Goal: Task Accomplishment & Management: Manage account settings

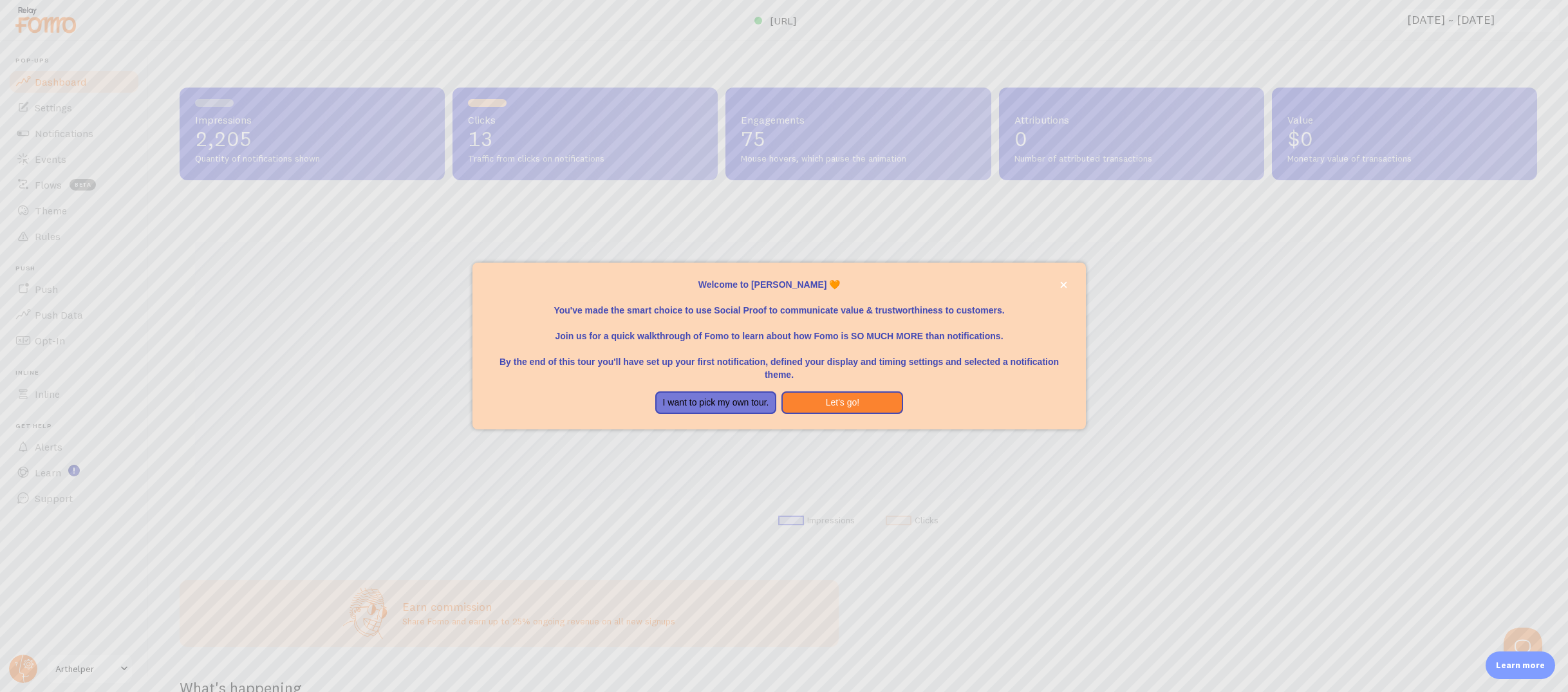
scroll to position [338, 1358]
click at [850, 404] on button "Let's go!" at bounding box center [841, 403] width 121 height 24
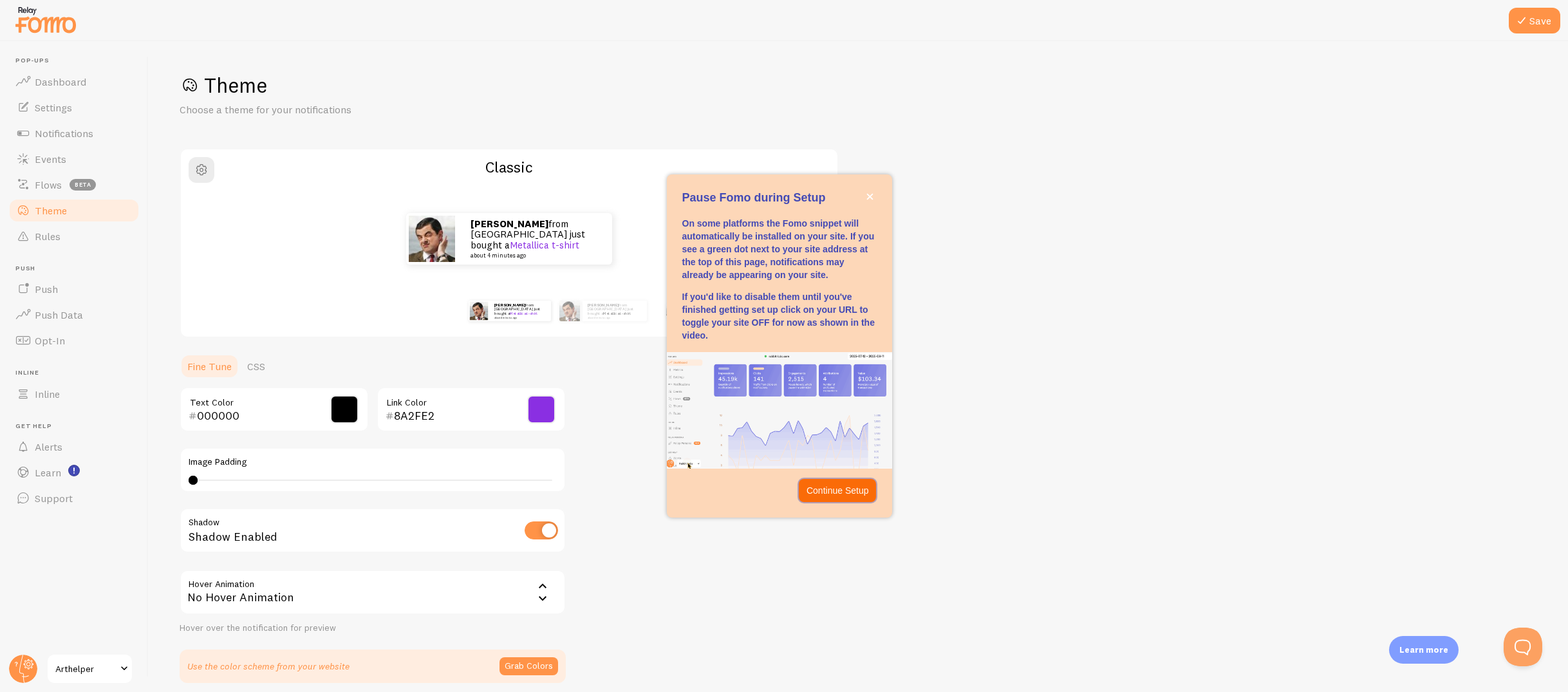
click at [844, 491] on p "Continue Setup" at bounding box center [838, 491] width 63 height 13
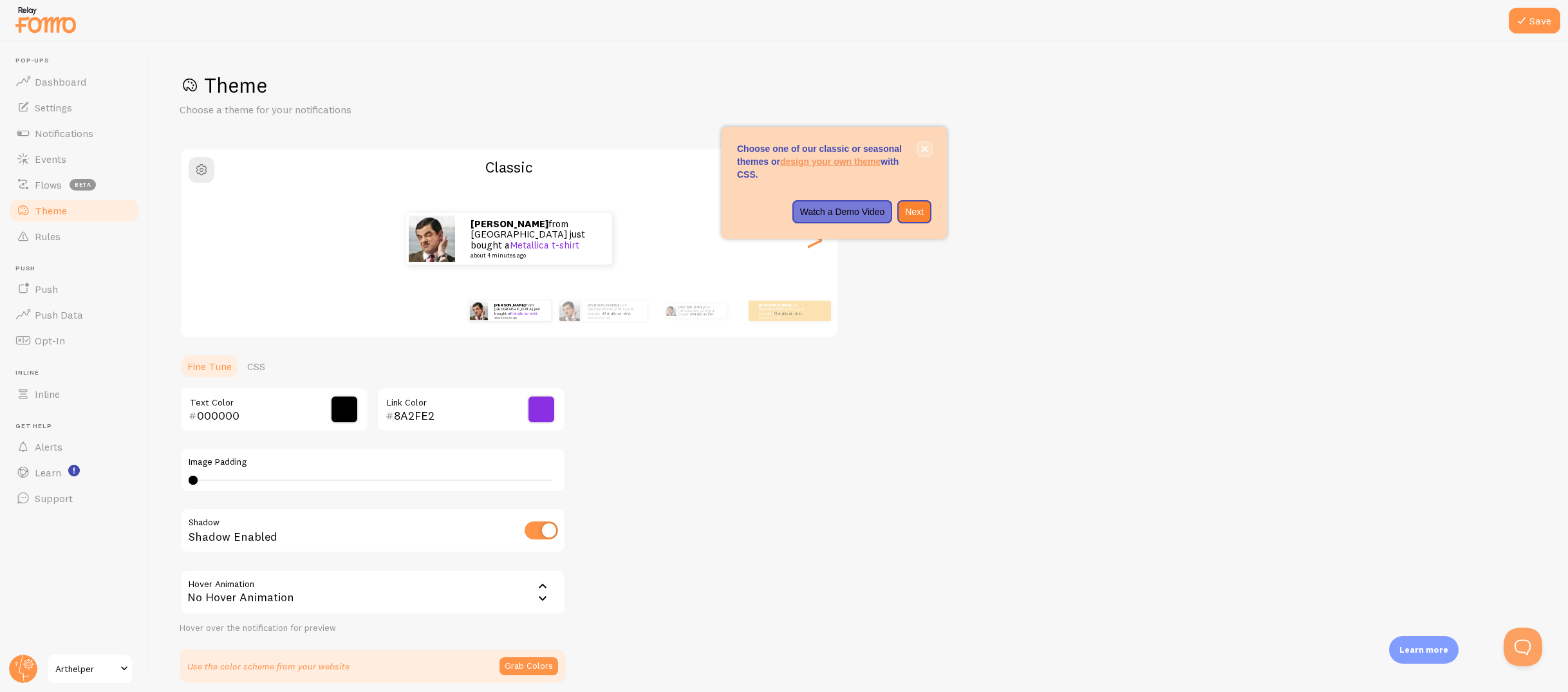
click at [923, 151] on icon "close," at bounding box center [924, 149] width 7 height 7
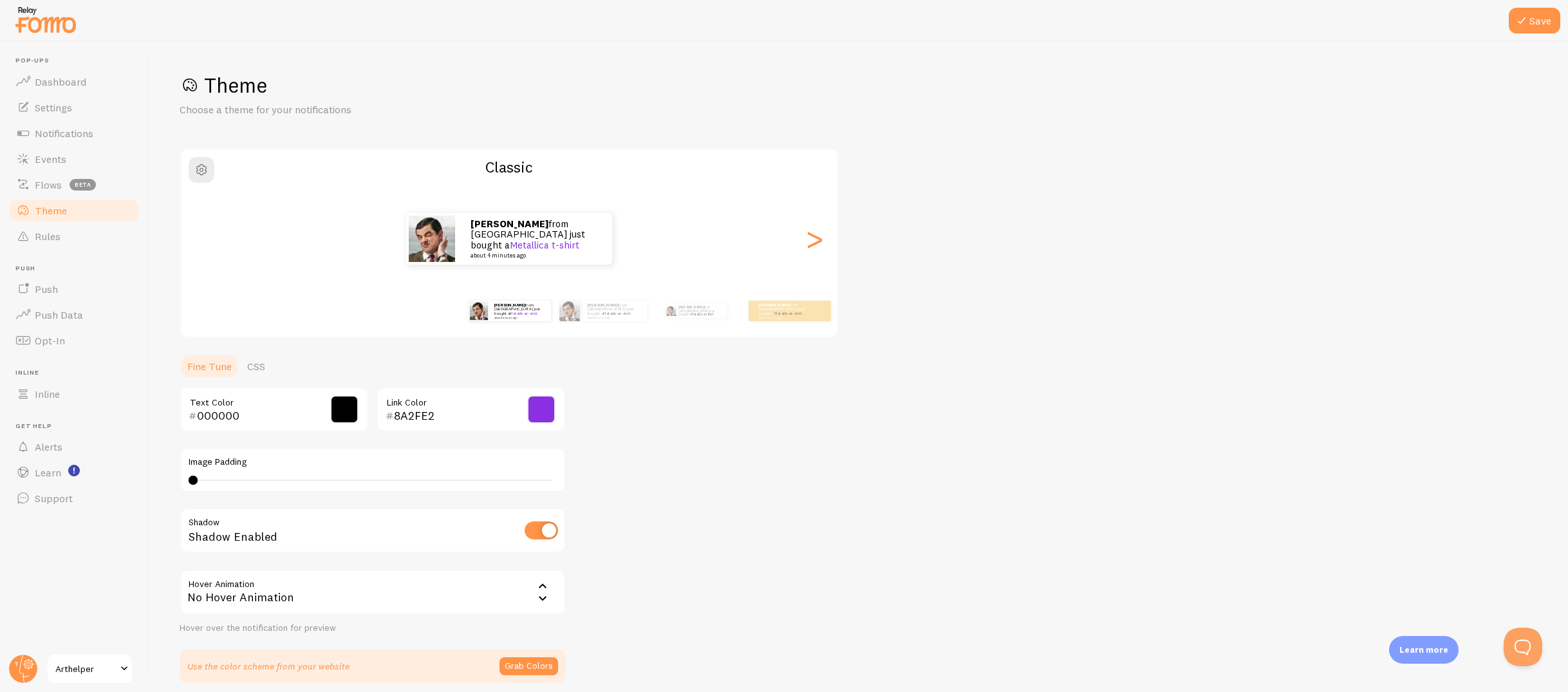
click at [57, 198] on link "Theme" at bounding box center [74, 210] width 132 height 26
click at [55, 189] on span "Flows" at bounding box center [48, 185] width 27 height 13
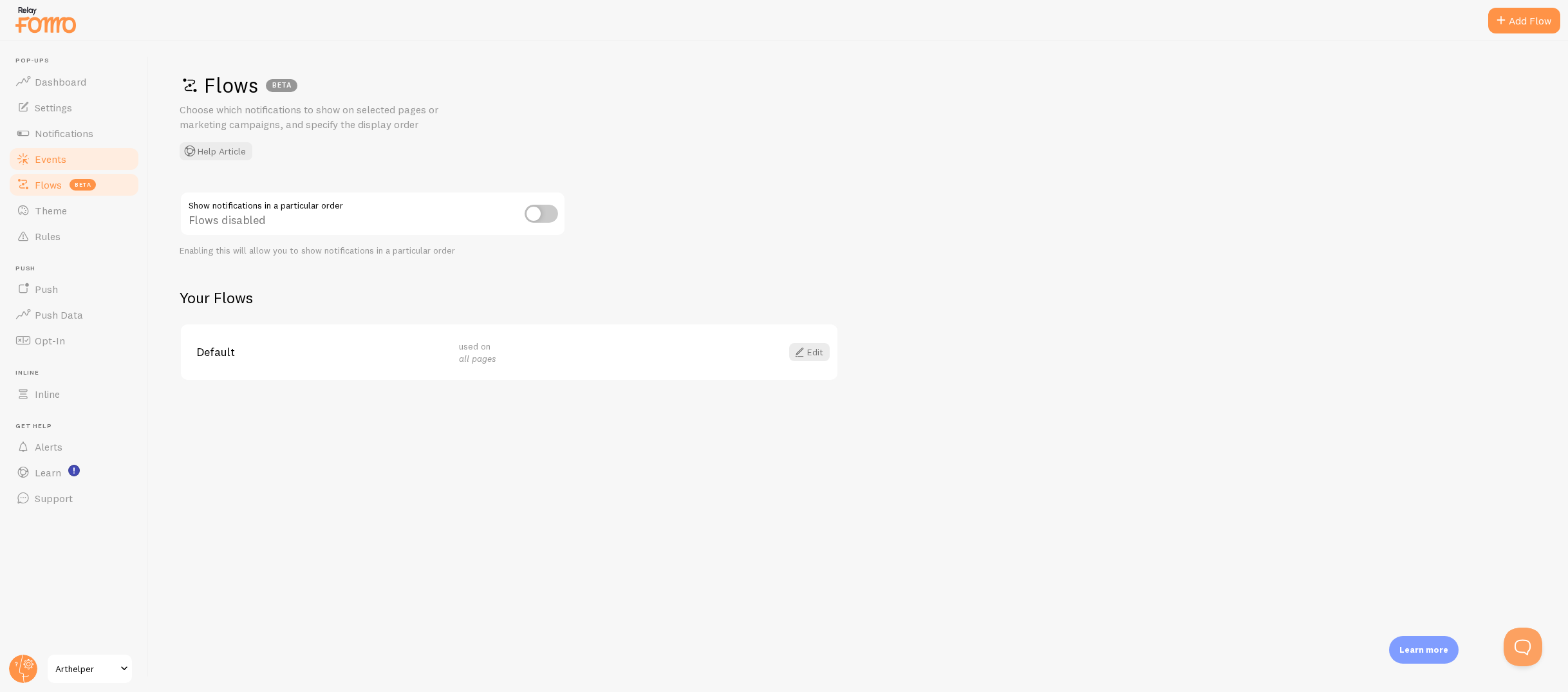
click at [38, 157] on span "Events" at bounding box center [50, 159] width 32 height 13
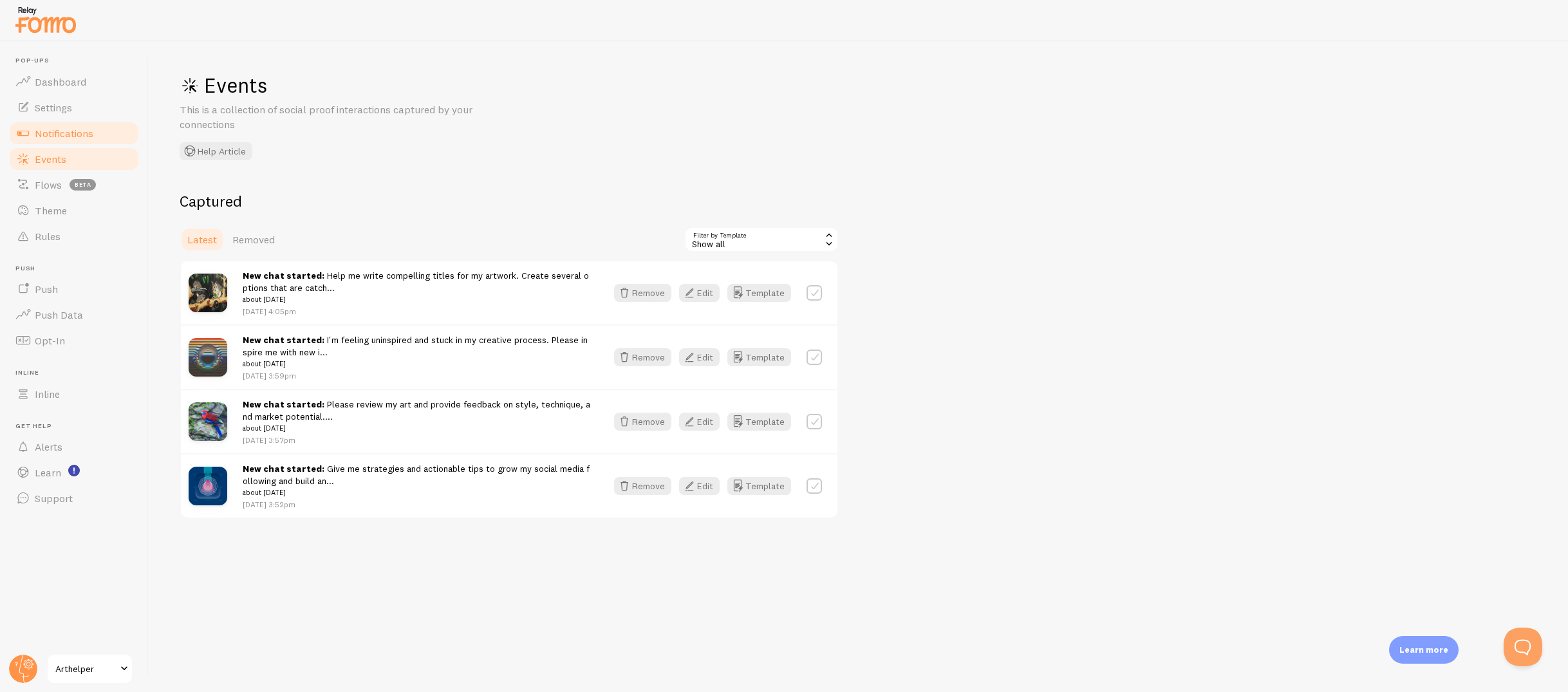
click at [46, 138] on span "Notifications" at bounding box center [64, 133] width 59 height 13
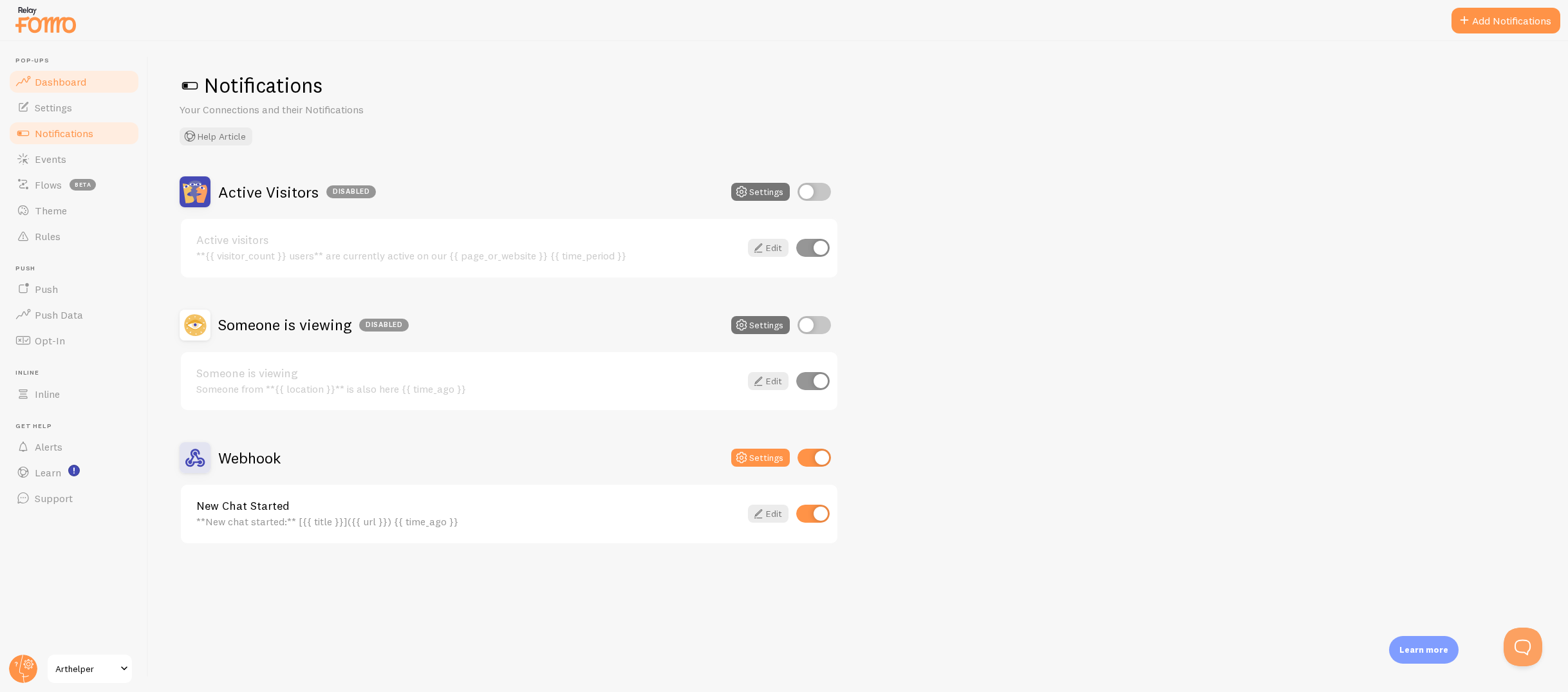
click at [54, 82] on span "Dashboard" at bounding box center [60, 82] width 51 height 13
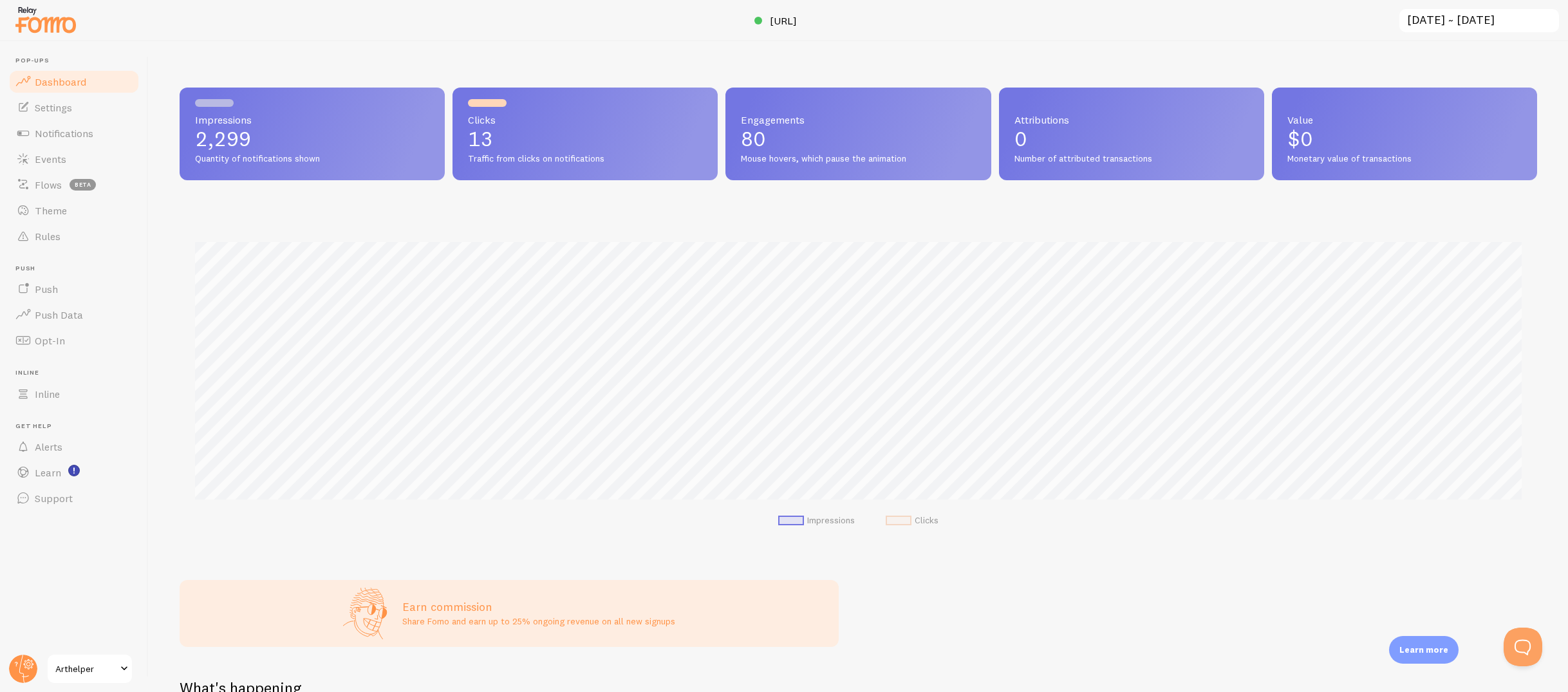
scroll to position [338, 1358]
drag, startPoint x: 287, startPoint y: 143, endPoint x: 189, endPoint y: 147, distance: 98.1
click at [189, 147] on div "Impressions 2,299 Quantity of notifications shown" at bounding box center [312, 134] width 266 height 93
click at [116, 298] on link "Push" at bounding box center [74, 288] width 132 height 26
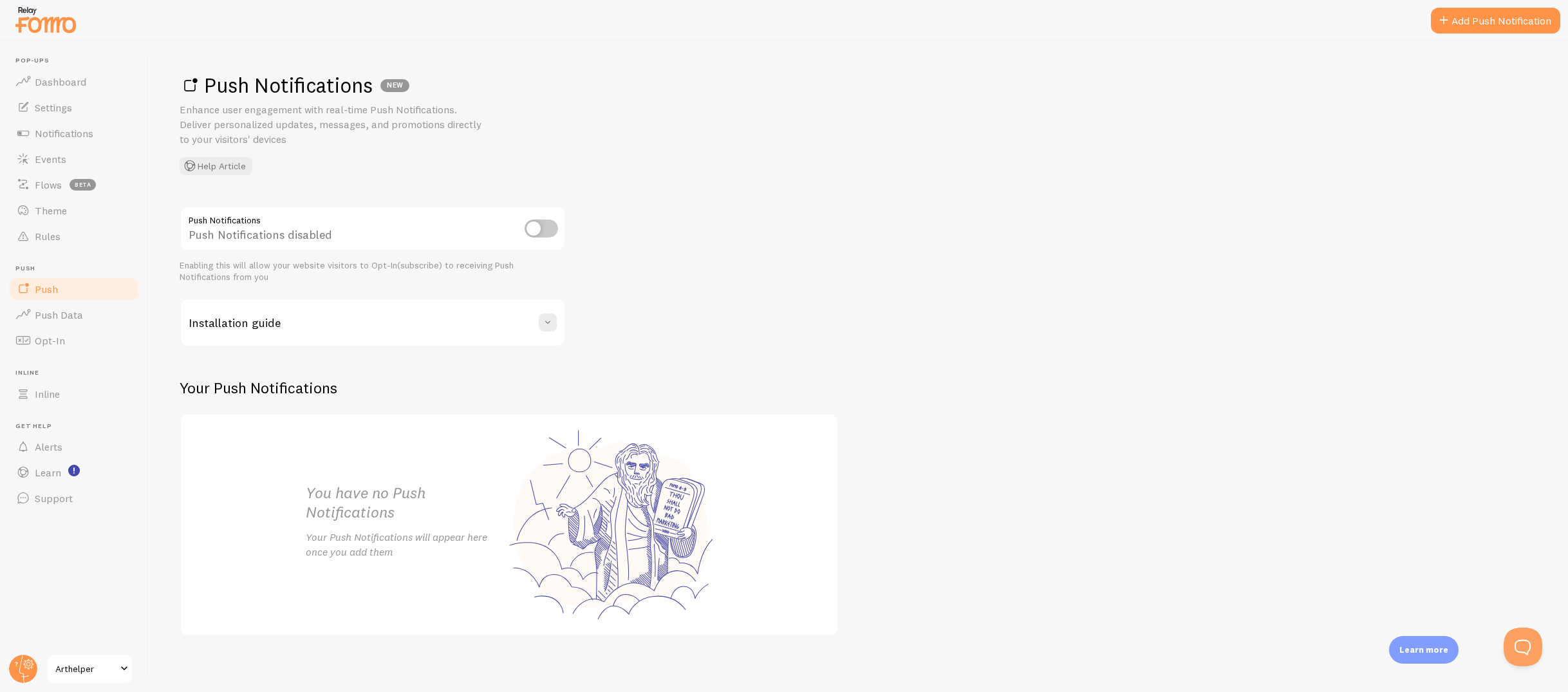
click at [527, 227] on input "checkbox" at bounding box center [541, 228] width 34 height 18
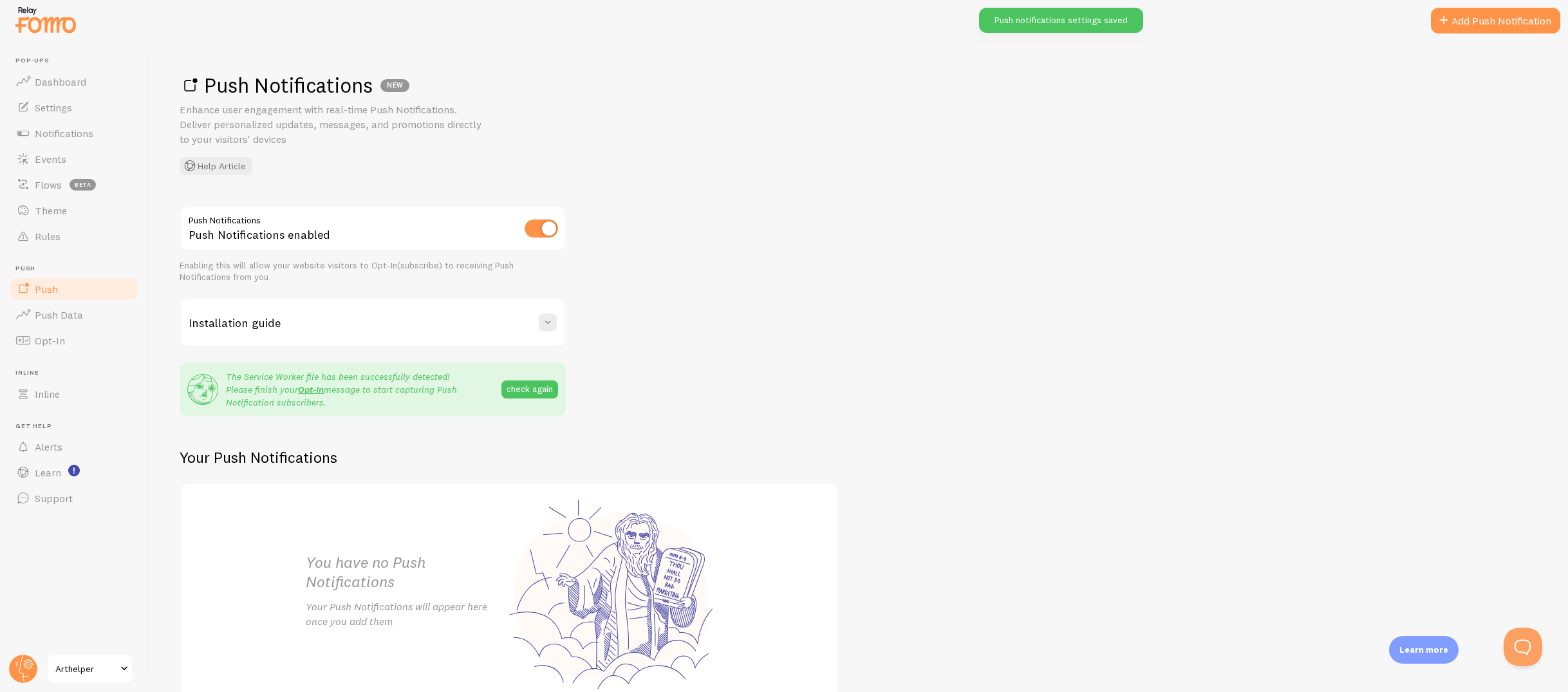
scroll to position [58, 0]
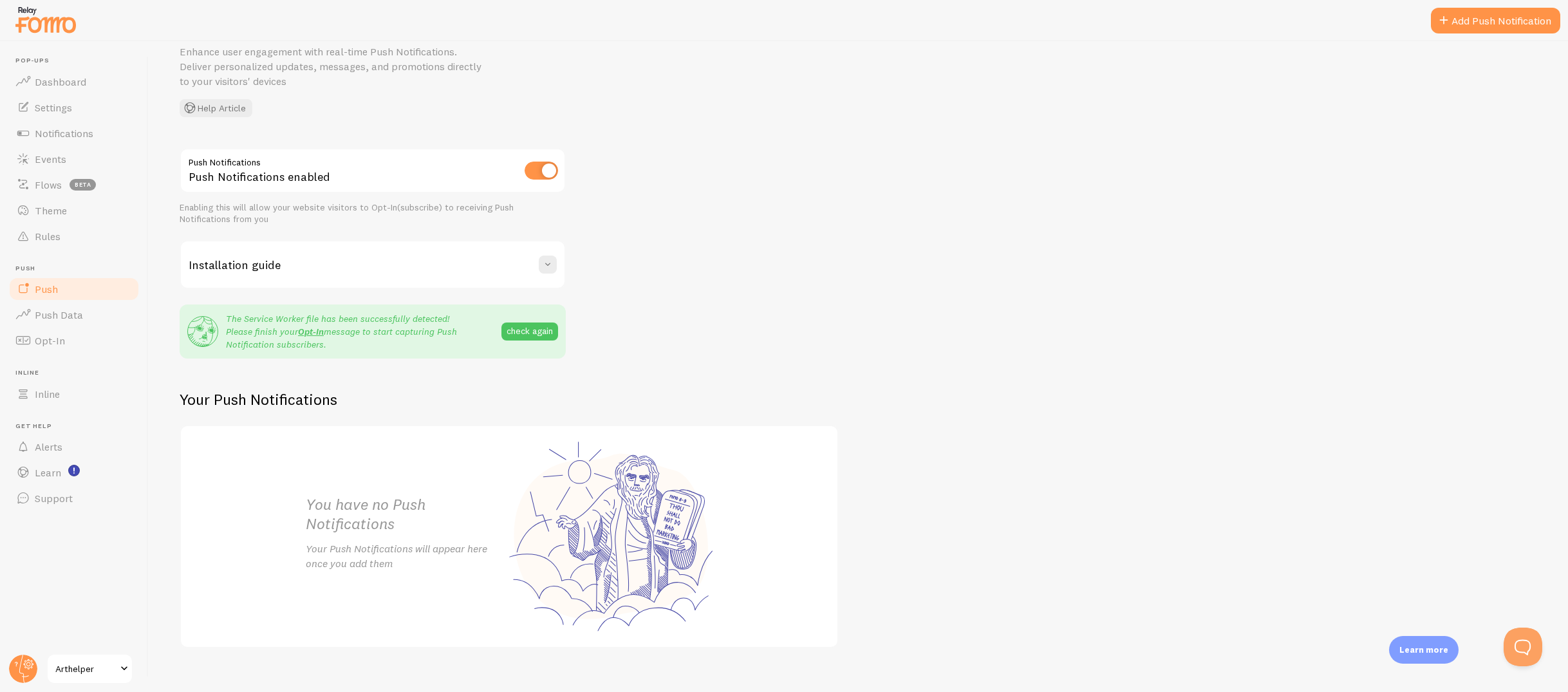
click at [547, 172] on input "checkbox" at bounding box center [541, 171] width 34 height 18
checkbox input "false"
